Goal: Transaction & Acquisition: Purchase product/service

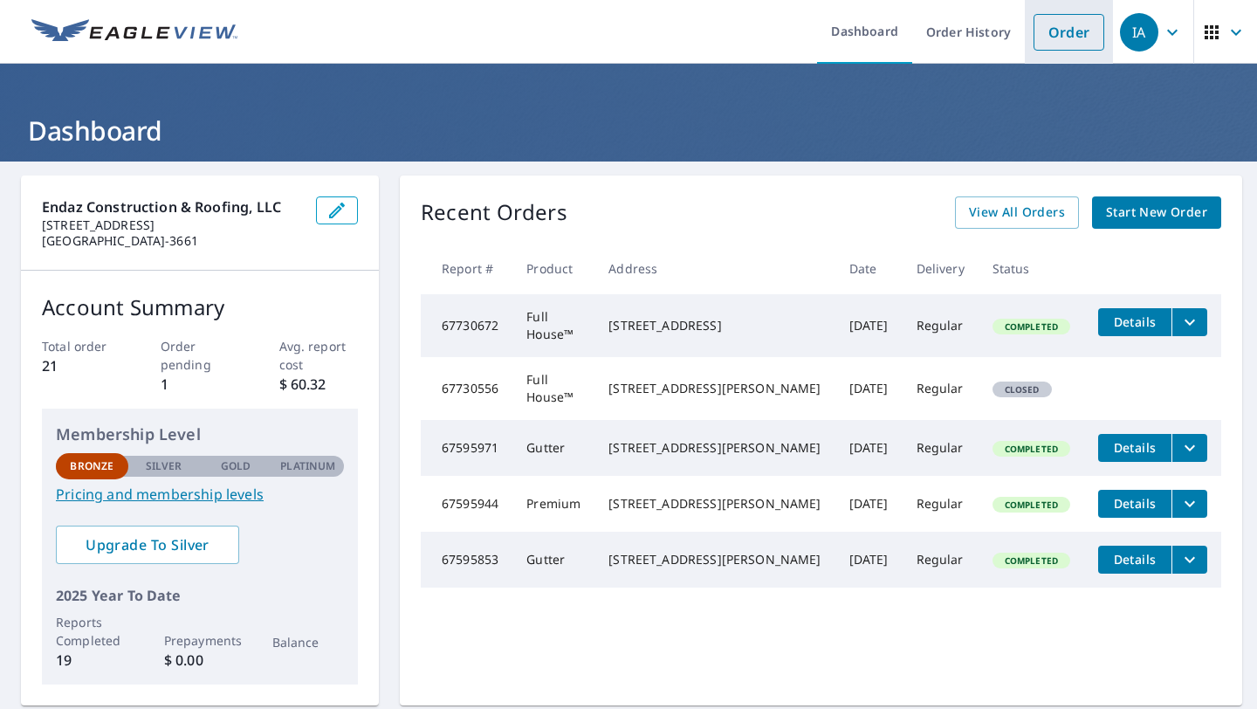
click at [1070, 31] on link "Order" at bounding box center [1069, 32] width 71 height 37
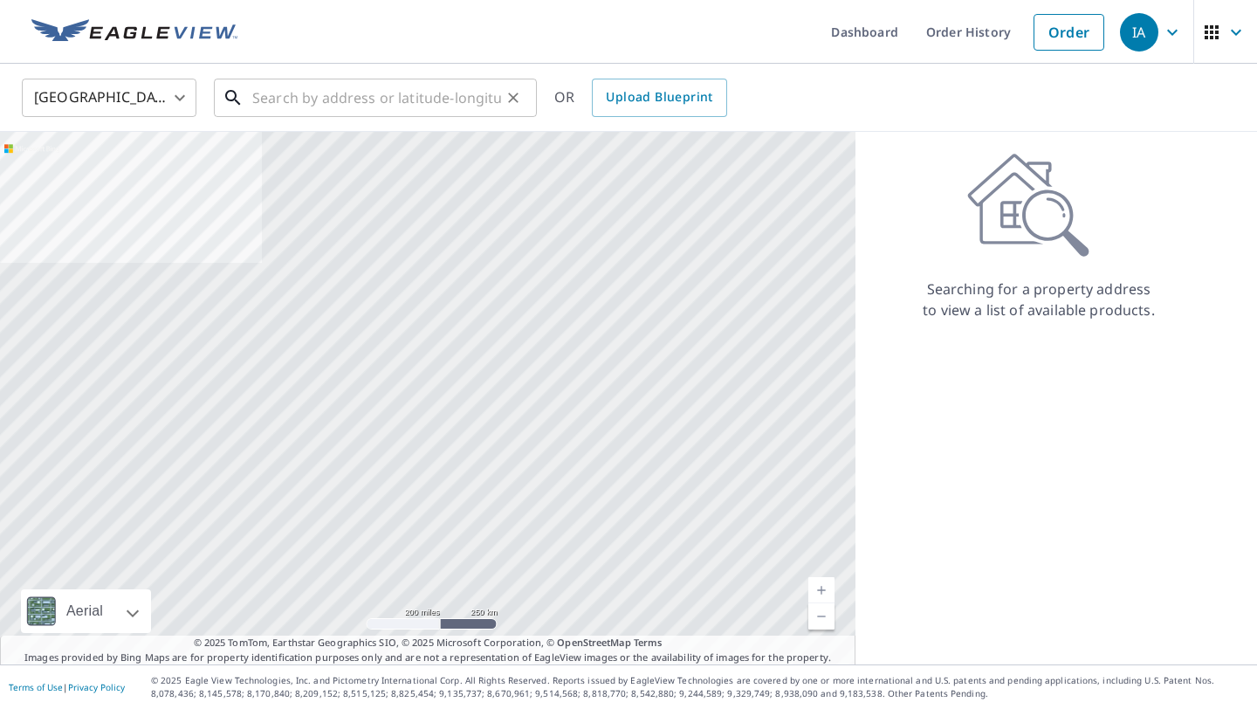
click at [411, 95] on input "text" at bounding box center [376, 97] width 249 height 49
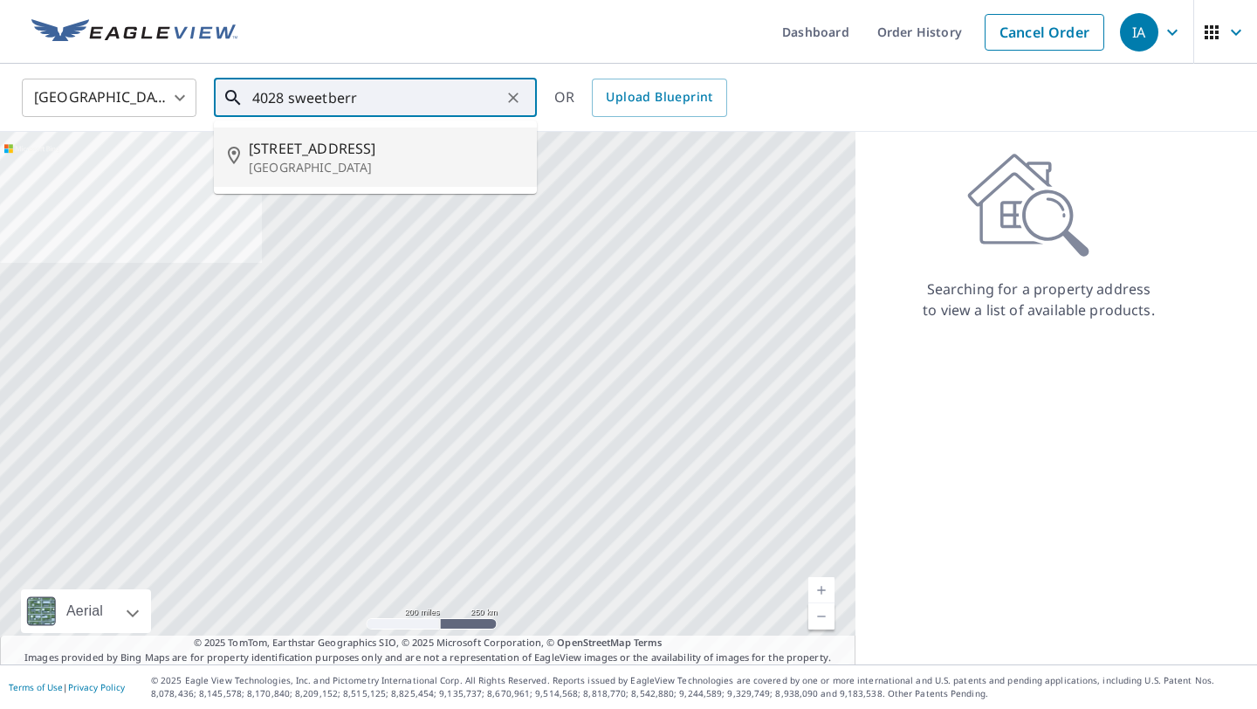
click at [310, 166] on p "[GEOGRAPHIC_DATA]" at bounding box center [386, 167] width 274 height 17
type input "[STREET_ADDRESS]"
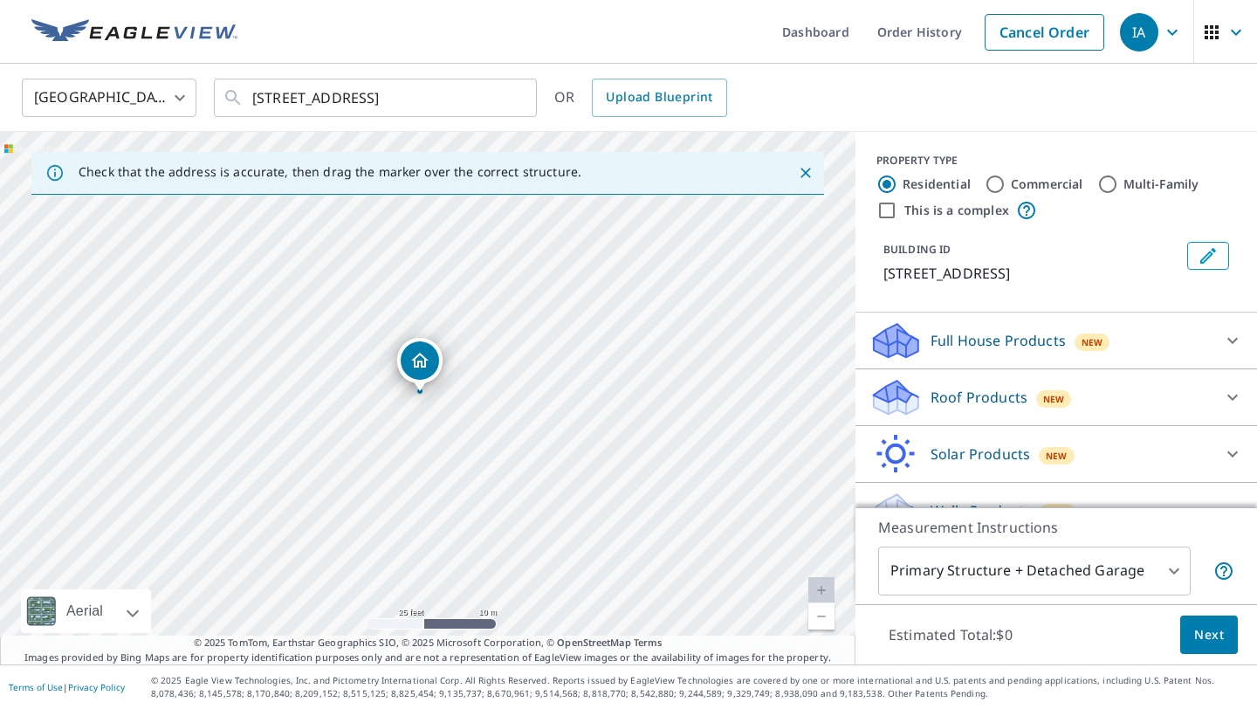
click at [450, 375] on div "[STREET_ADDRESS]" at bounding box center [427, 398] width 855 height 532
click at [414, 421] on div "[STREET_ADDRESS]" at bounding box center [427, 398] width 855 height 532
click at [436, 95] on input "[STREET_ADDRESS]" at bounding box center [376, 97] width 249 height 49
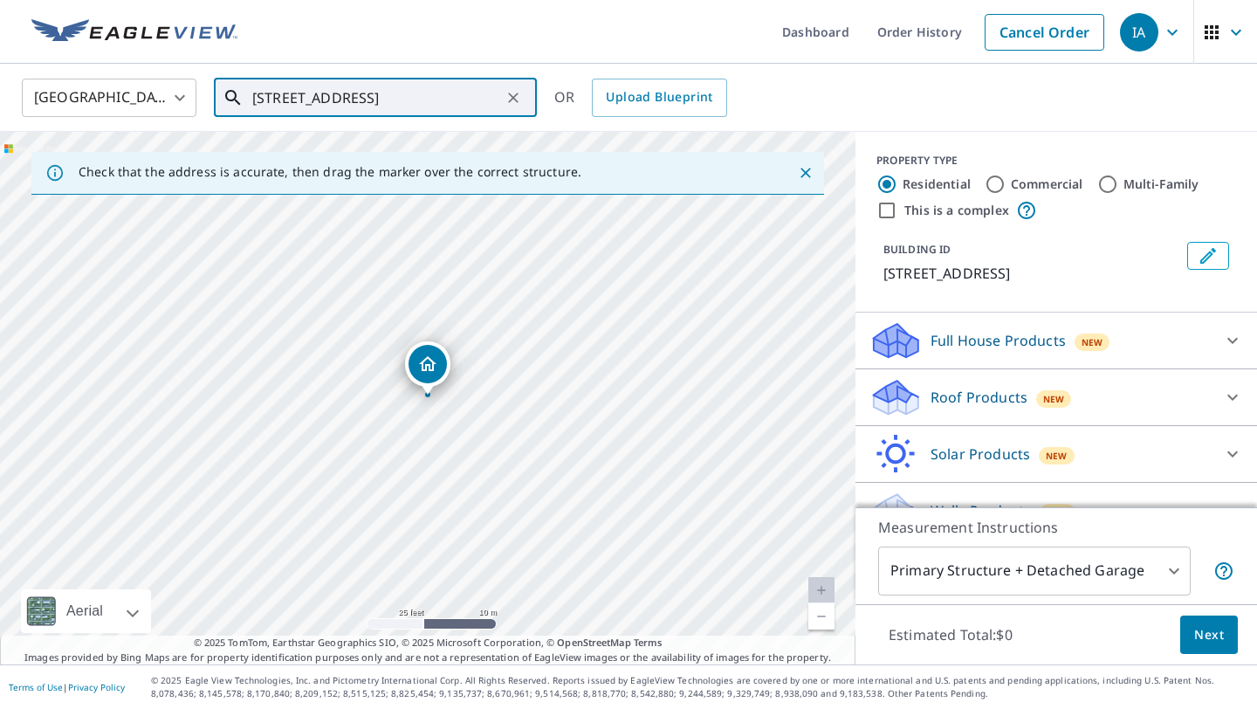
scroll to position [32, 0]
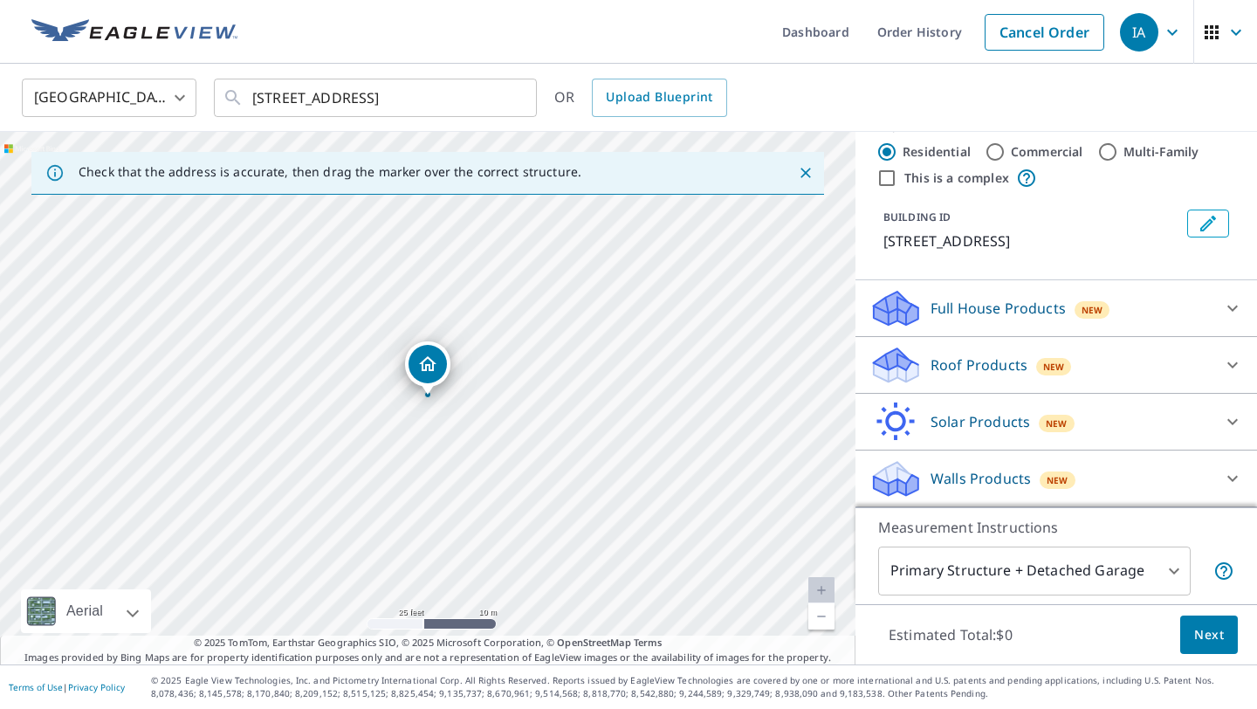
click at [970, 362] on p "Roof Products" at bounding box center [979, 364] width 97 height 21
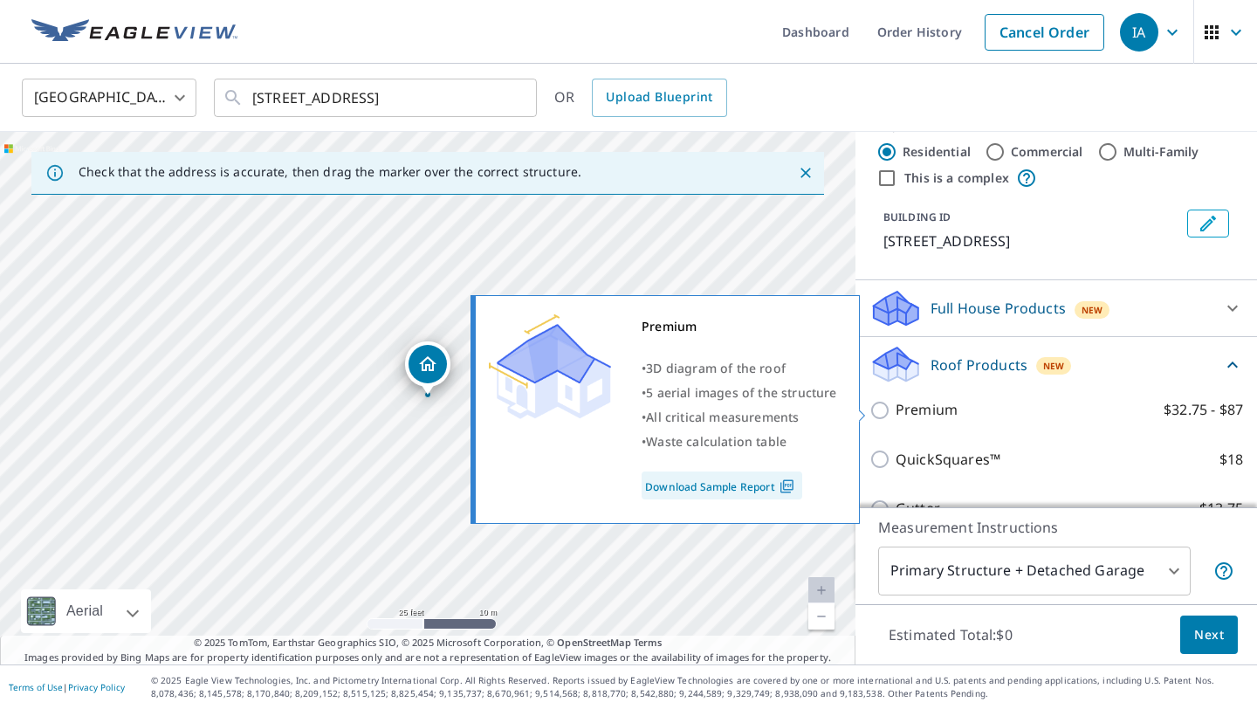
click at [884, 415] on input "Premium $32.75 - $87" at bounding box center [882, 410] width 26 height 21
checkbox input "true"
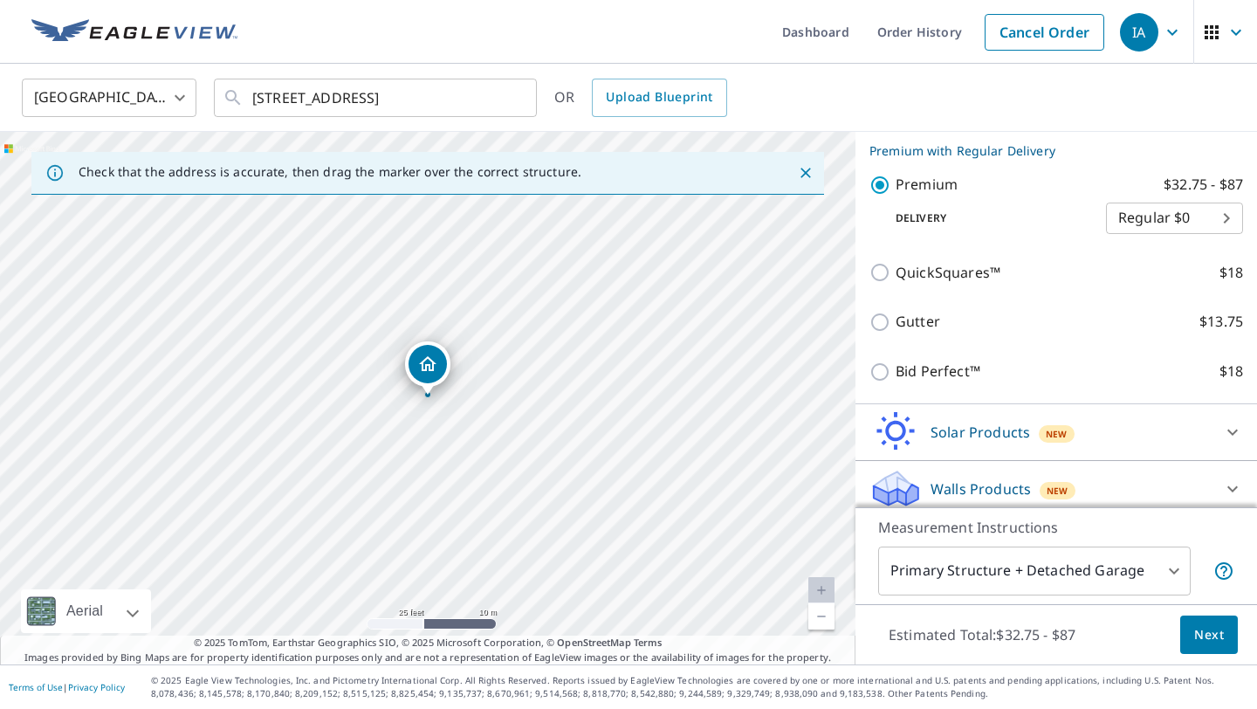
scroll to position [294, 0]
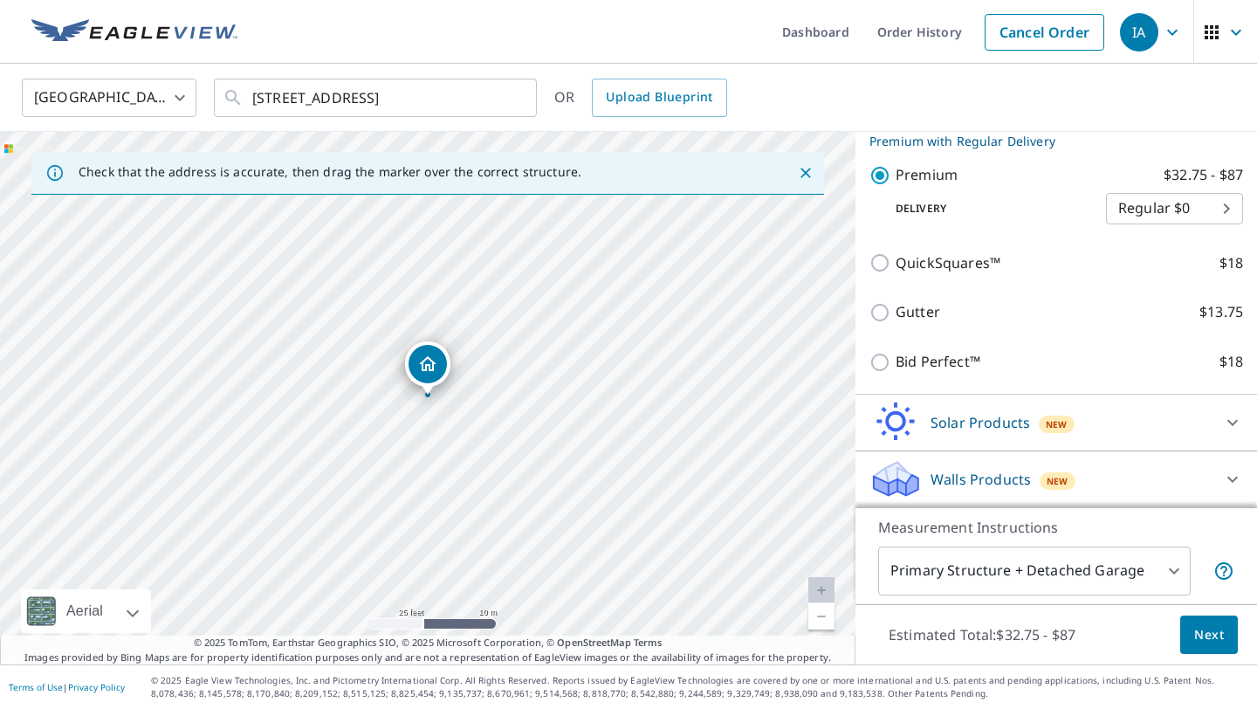
click at [1207, 642] on span "Next" at bounding box center [1209, 635] width 30 height 22
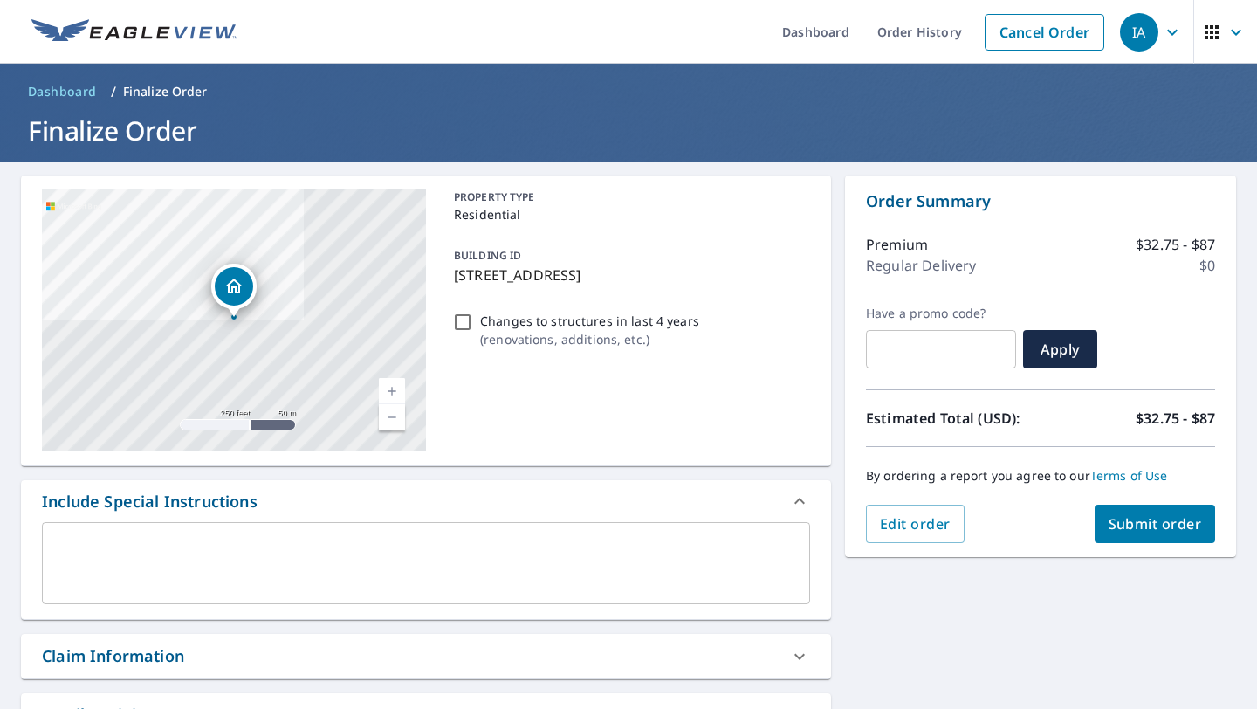
click at [1157, 522] on span "Submit order" at bounding box center [1155, 523] width 93 height 19
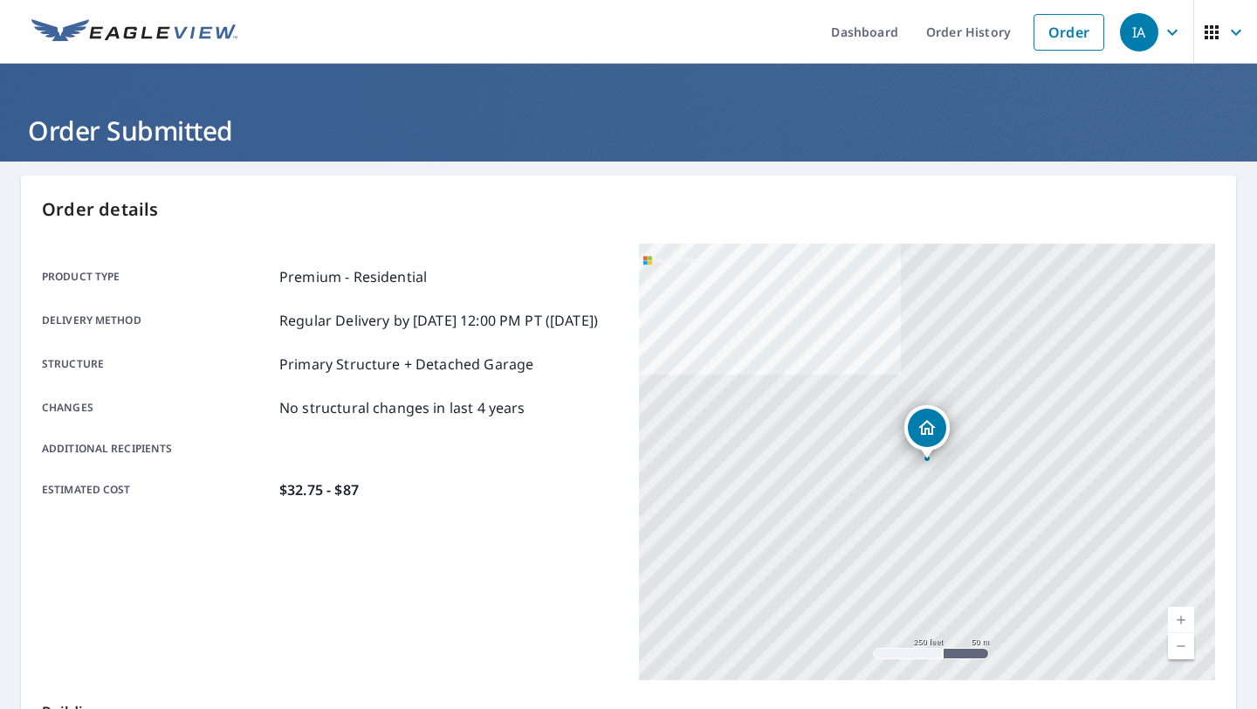
scroll to position [318, 0]
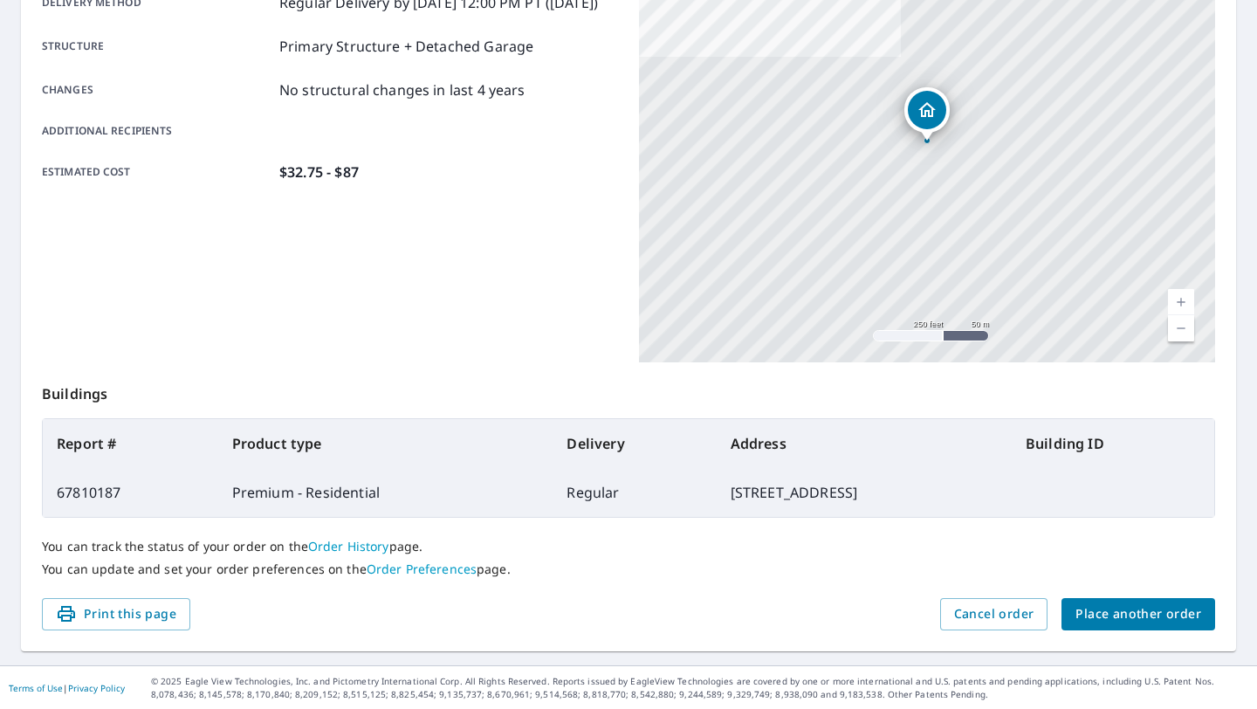
click at [1158, 620] on span "Place another order" at bounding box center [1138, 614] width 126 height 22
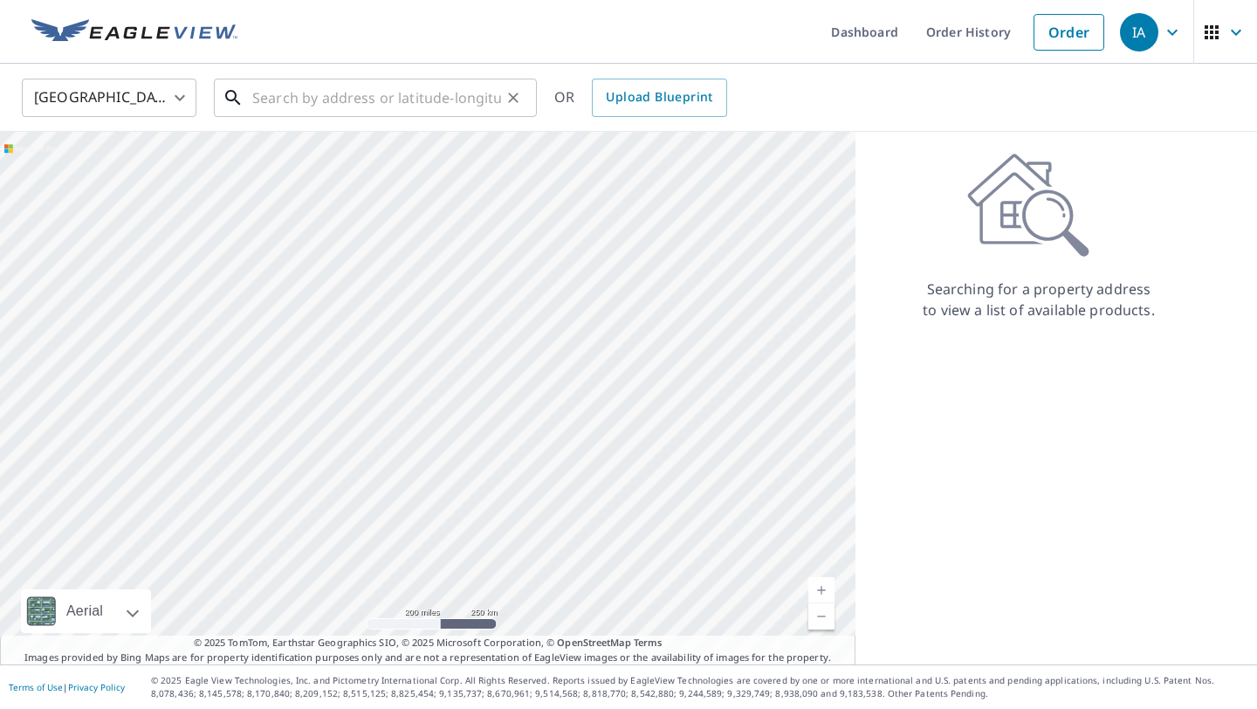
click at [368, 99] on input "text" at bounding box center [376, 97] width 249 height 49
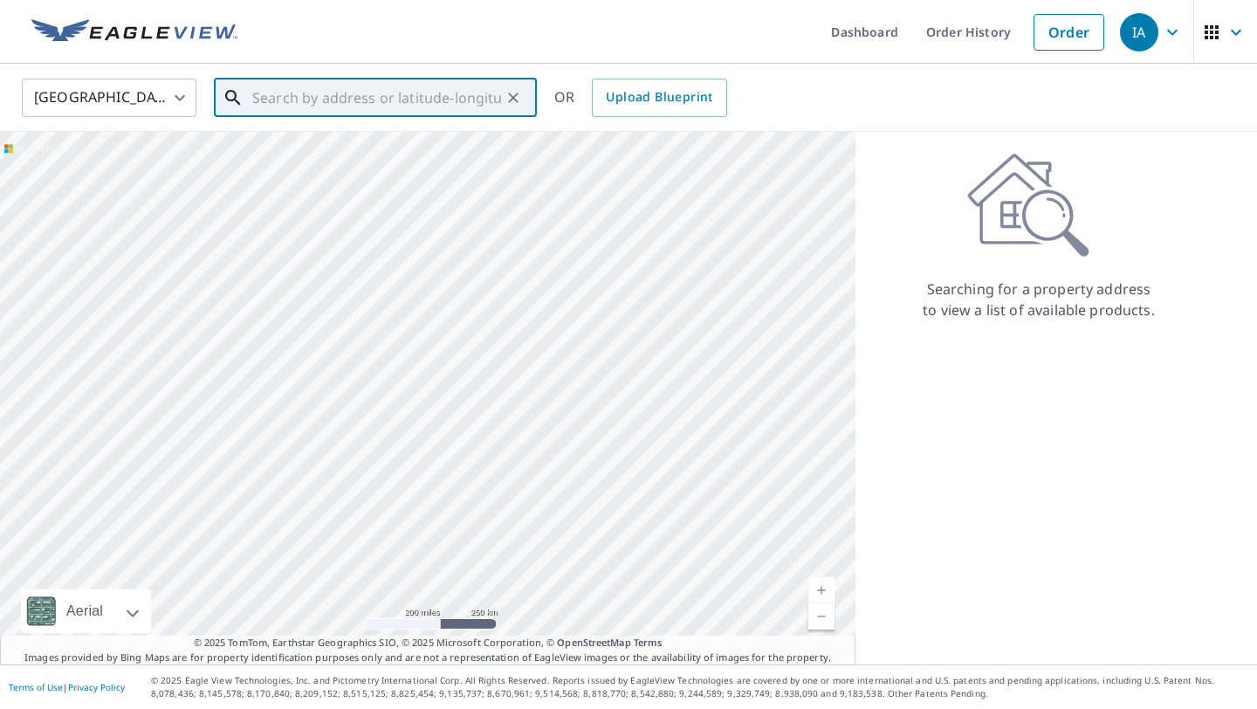
paste input "[STREET_ADDRESS]"
click at [288, 154] on span "[STREET_ADDRESS]" at bounding box center [386, 148] width 274 height 21
type input "[STREET_ADDRESS]"
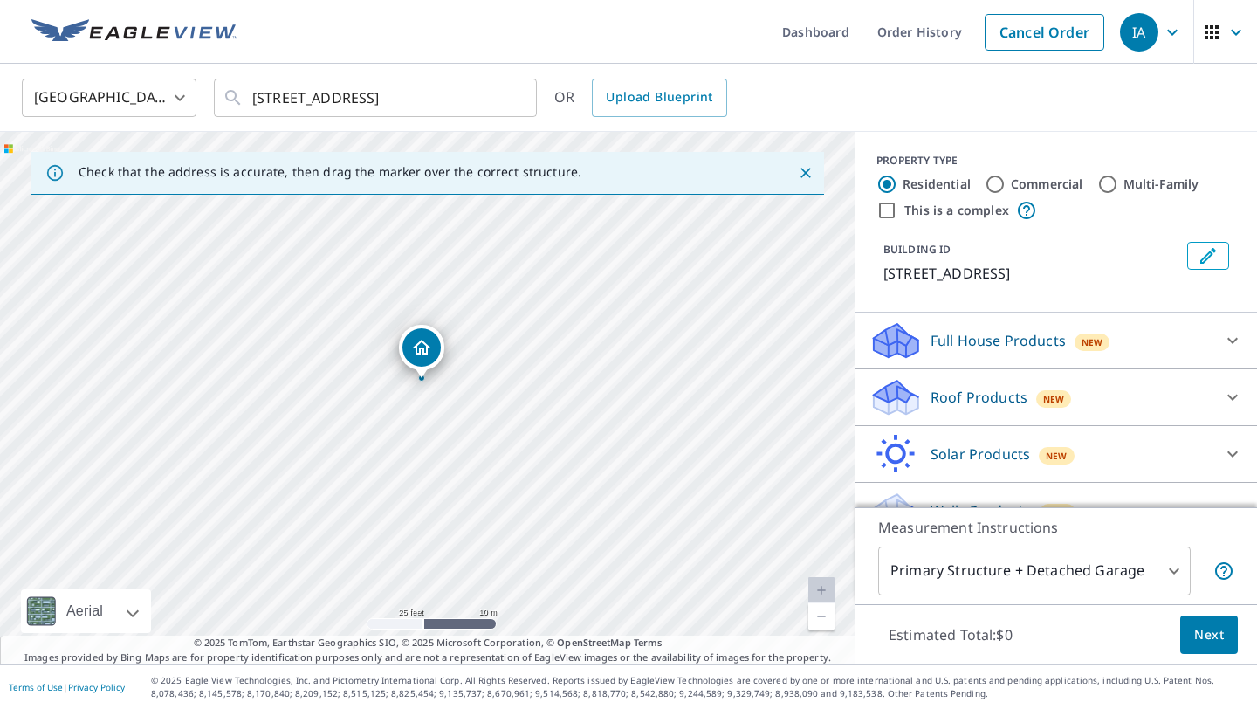
drag, startPoint x: 580, startPoint y: 297, endPoint x: 482, endPoint y: 396, distance: 139.5
click at [482, 396] on div "[STREET_ADDRESS]" at bounding box center [427, 398] width 855 height 532
click at [941, 390] on p "Roof Products" at bounding box center [979, 397] width 97 height 21
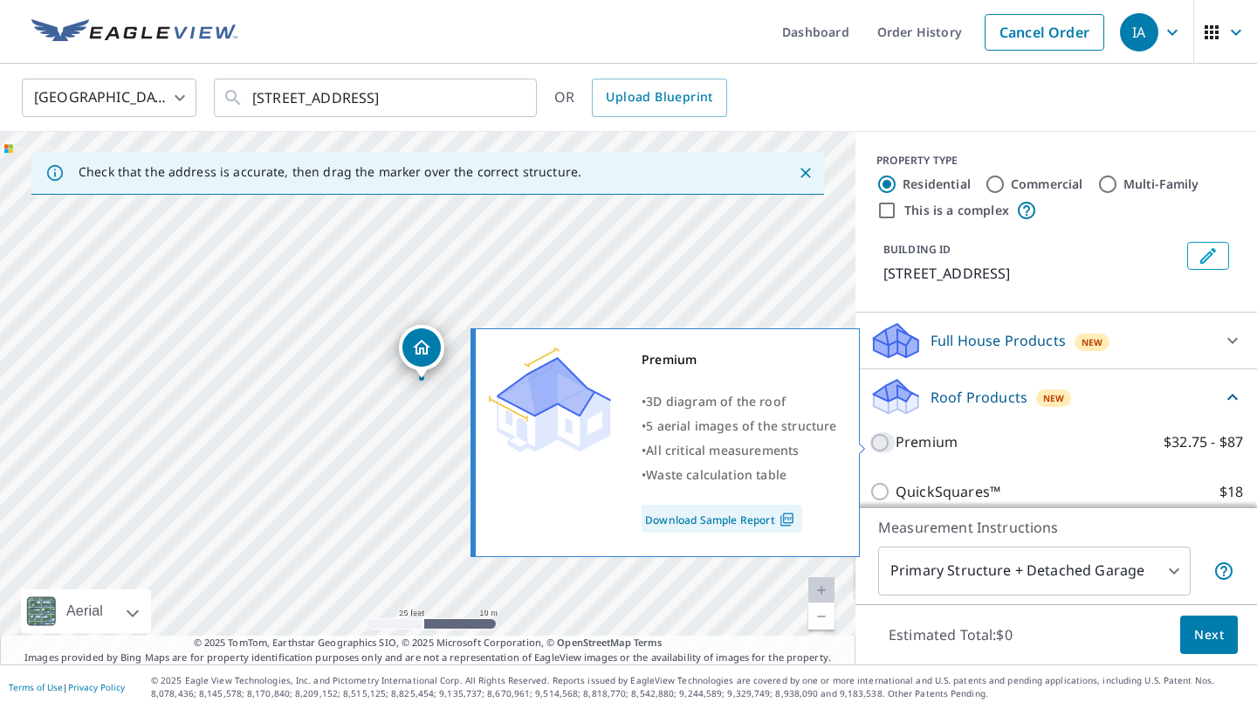
click at [879, 440] on input "Premium $32.75 - $87" at bounding box center [882, 442] width 26 height 21
checkbox input "true"
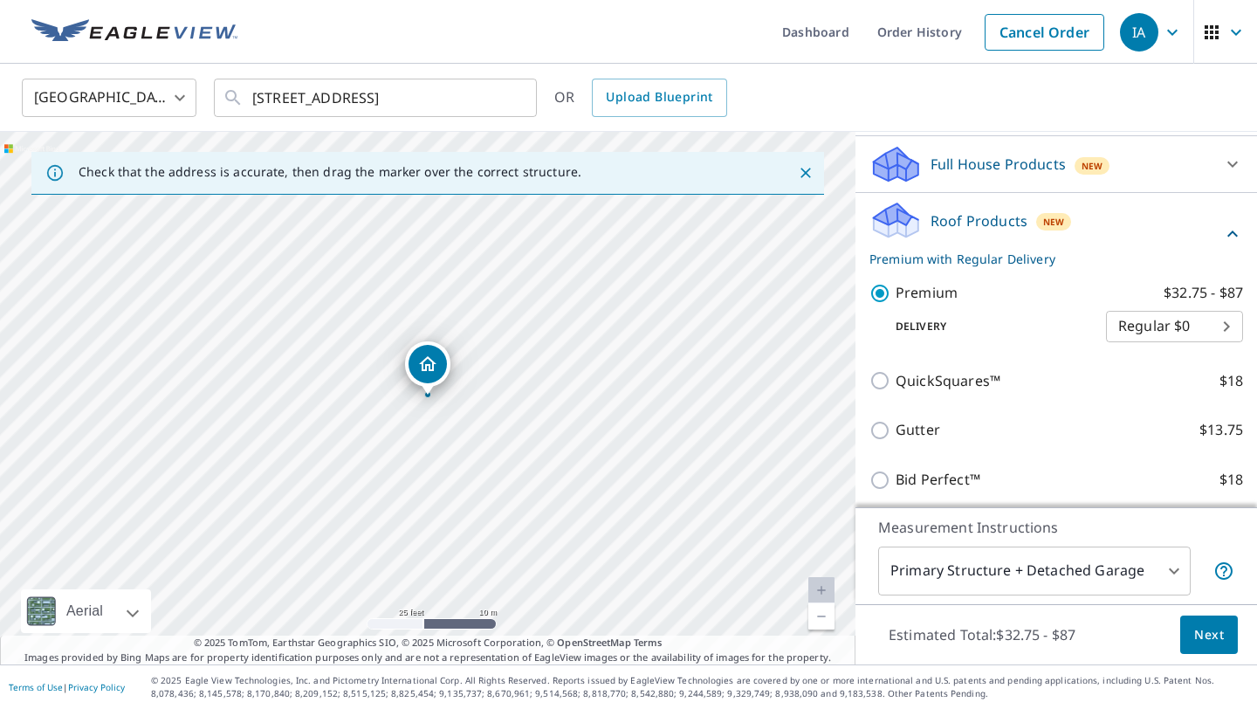
scroll to position [177, 0]
click at [1215, 636] on span "Next" at bounding box center [1209, 635] width 30 height 22
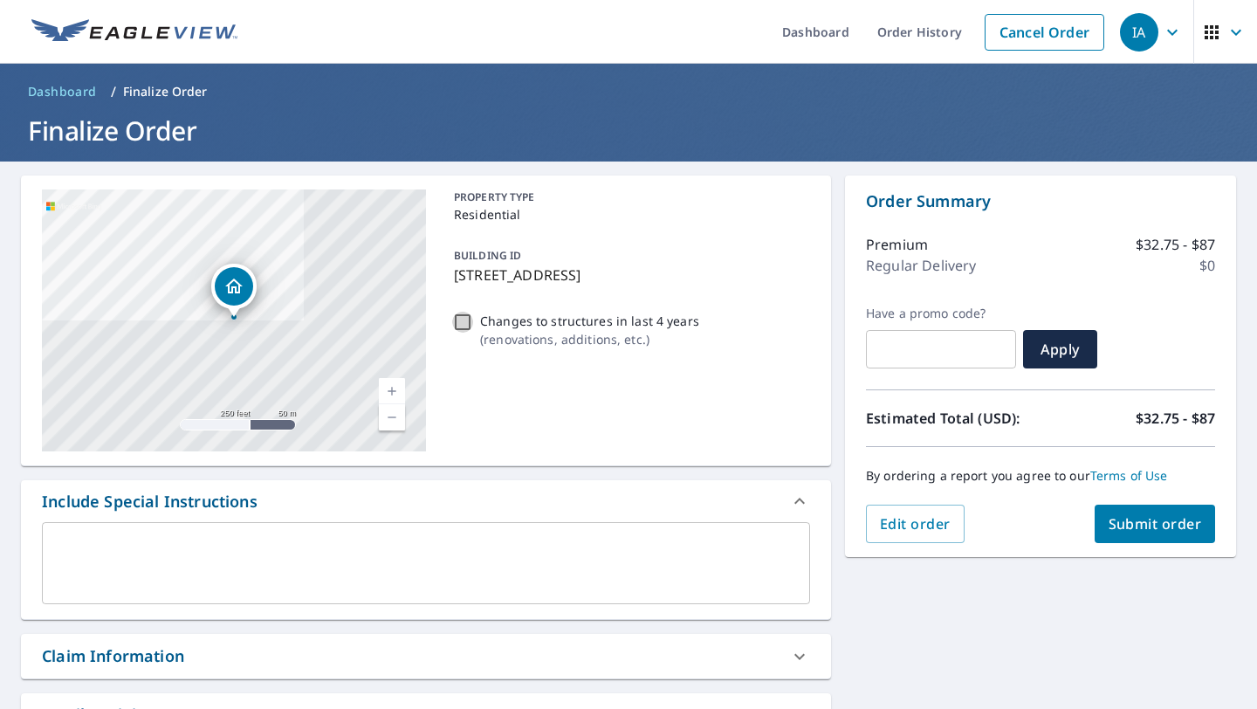
click at [462, 319] on input "Changes to structures in last 4 years ( renovations, additions, etc. )" at bounding box center [462, 322] width 21 height 21
checkbox input "true"
click at [1155, 525] on span "Submit order" at bounding box center [1155, 523] width 93 height 19
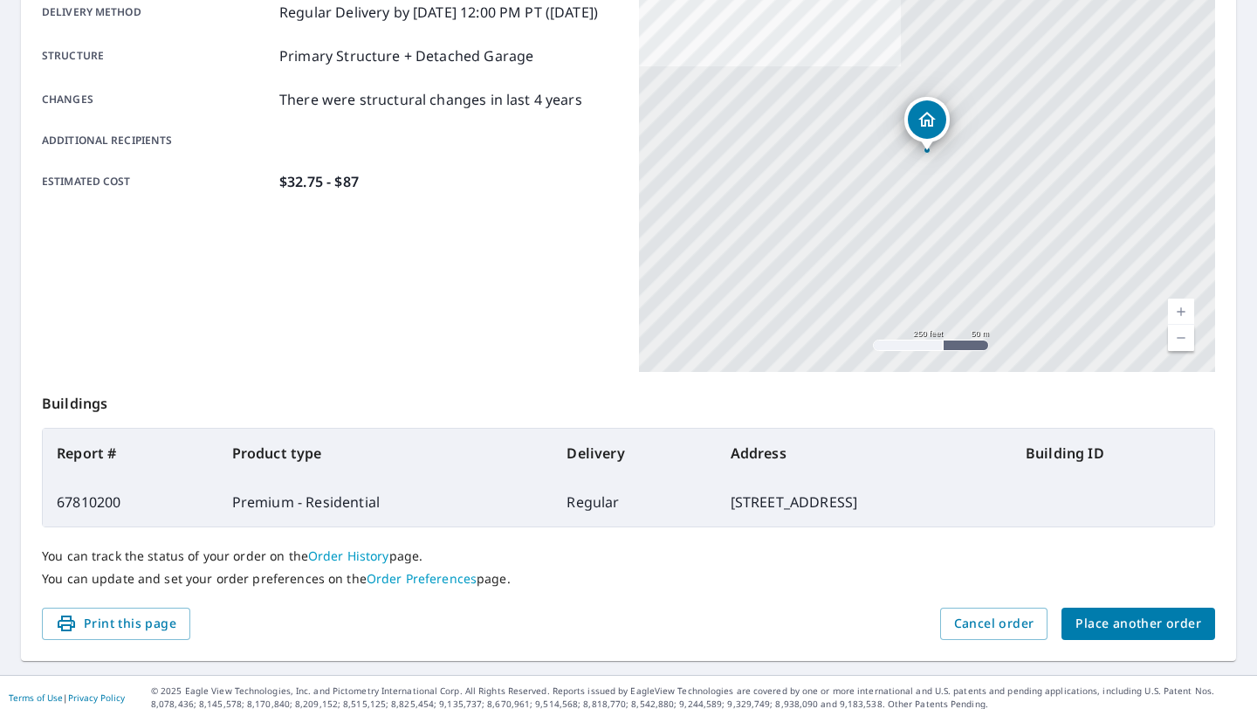
scroll to position [318, 0]
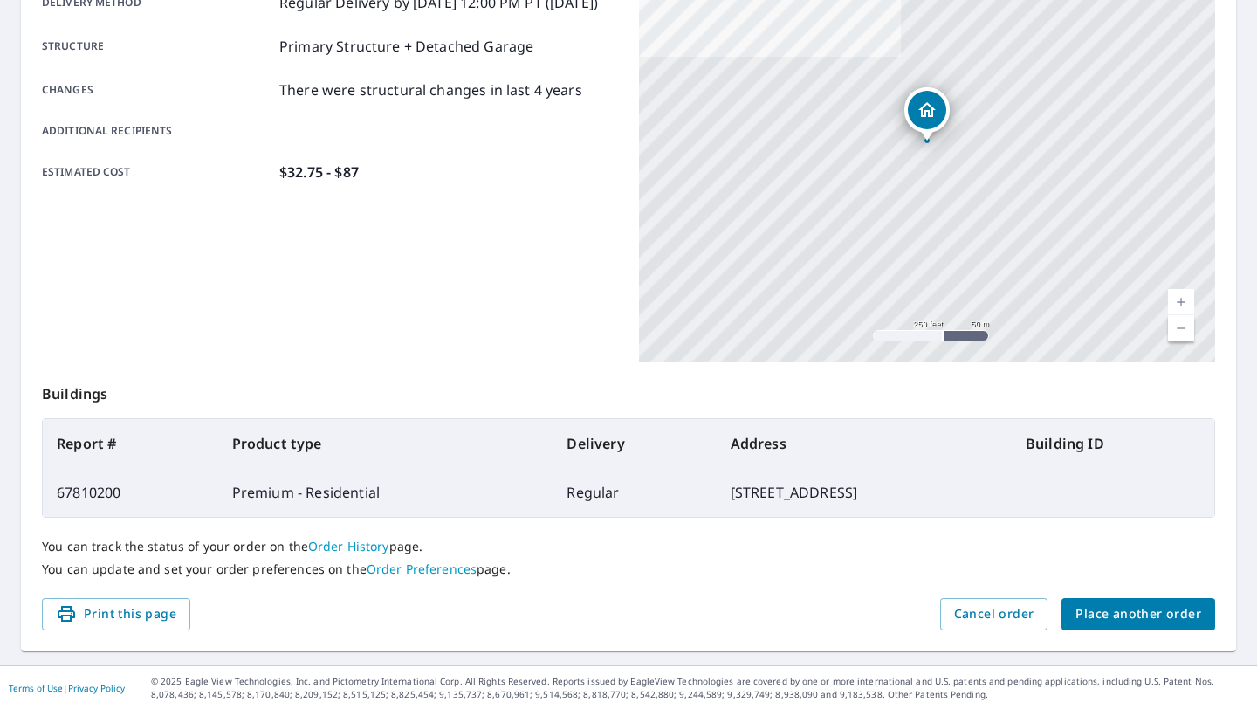
click at [1145, 611] on span "Place another order" at bounding box center [1138, 614] width 126 height 22
